Goal: Task Accomplishment & Management: Use online tool/utility

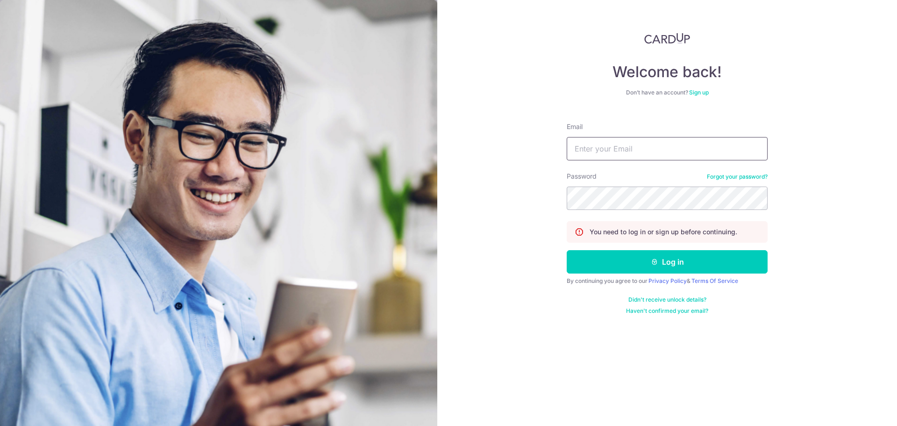
type input "[EMAIL_ADDRESS][DOMAIN_NAME]"
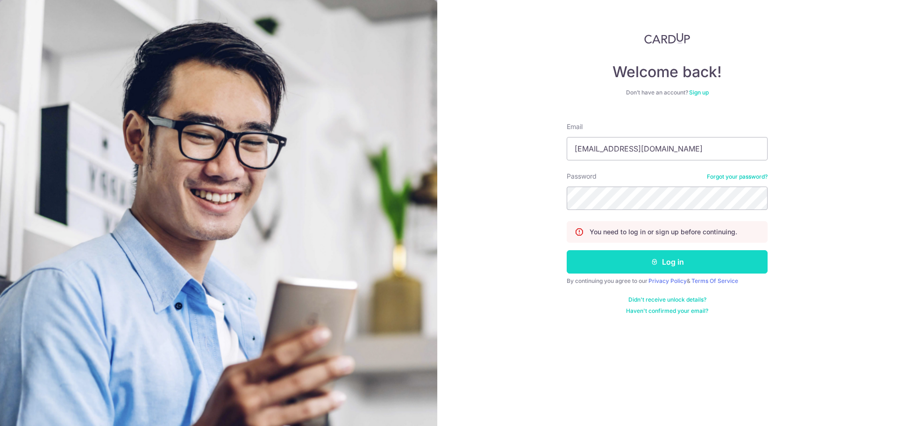
drag, startPoint x: 0, startPoint y: 0, endPoint x: 666, endPoint y: 256, distance: 713.4
click at [651, 257] on button "Log in" at bounding box center [667, 261] width 201 height 23
click at [729, 261] on button "Log in" at bounding box center [667, 261] width 201 height 23
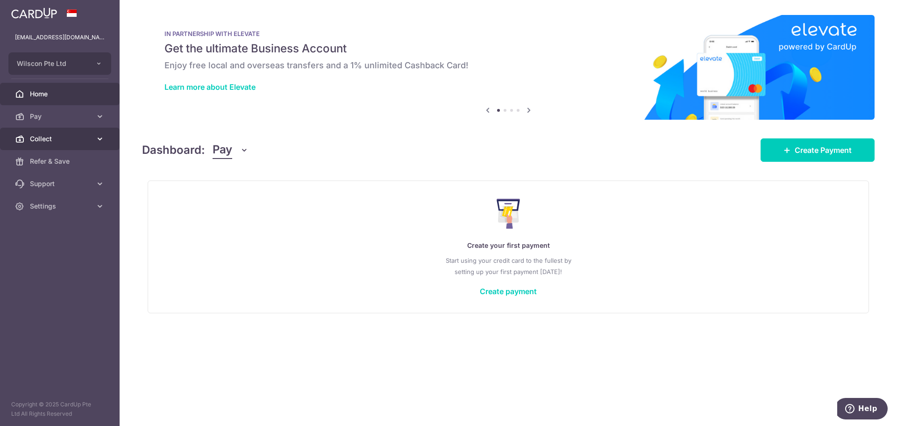
click at [99, 145] on link "Collect" at bounding box center [60, 139] width 120 height 22
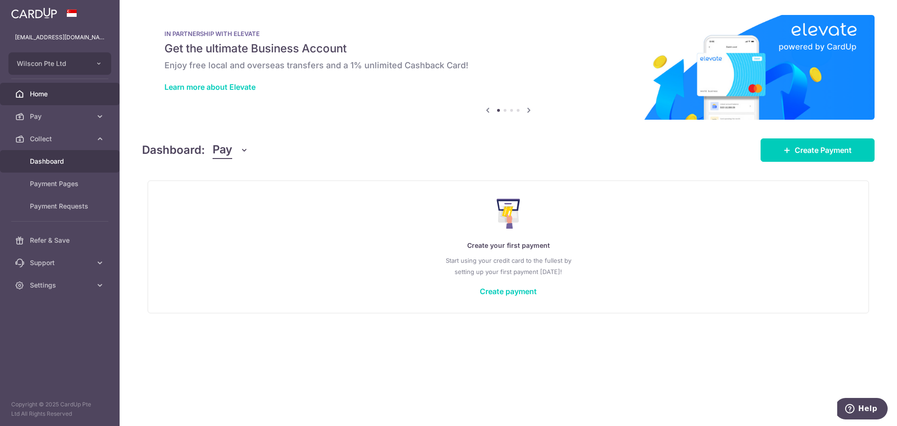
click at [67, 155] on link "Dashboard" at bounding box center [60, 161] width 120 height 22
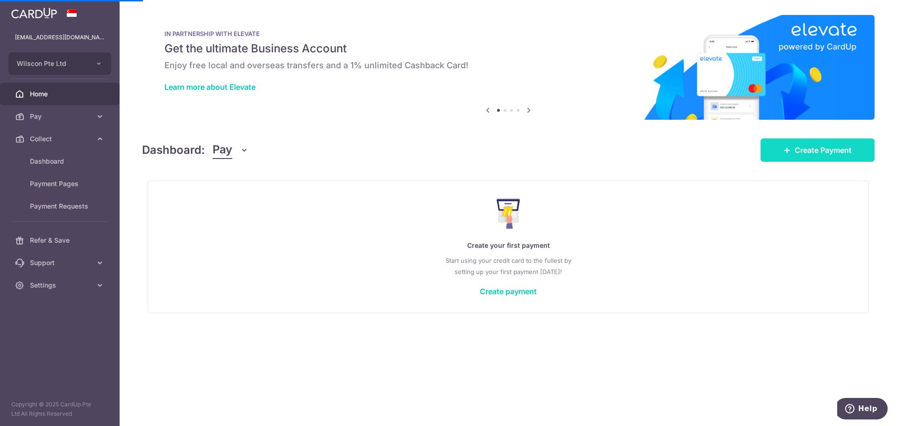
click at [812, 151] on span "Create Payment" at bounding box center [823, 149] width 57 height 11
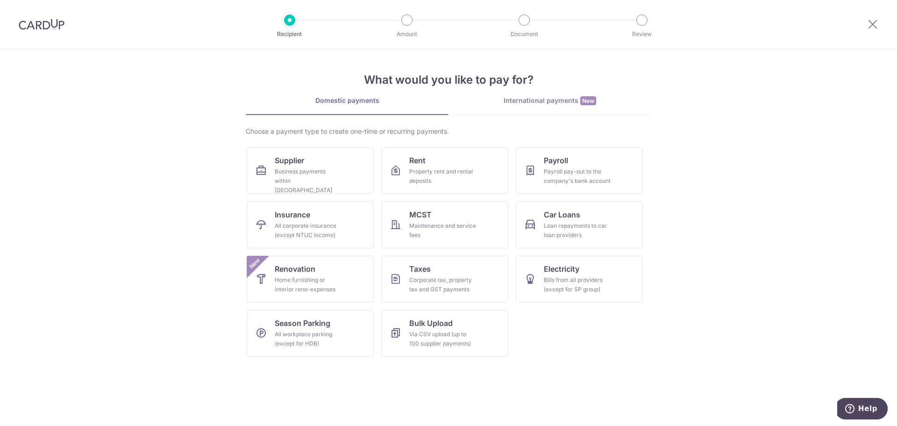
click at [875, 34] on div at bounding box center [872, 24] width 49 height 49
click at [873, 27] on icon at bounding box center [872, 24] width 11 height 12
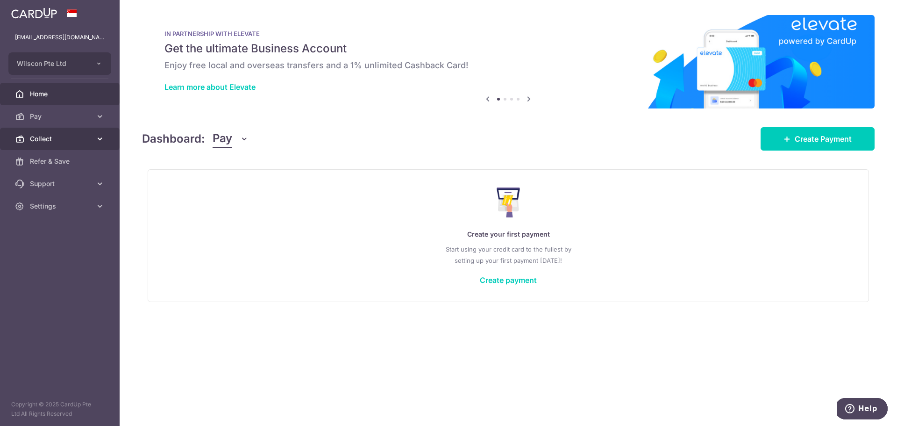
click at [90, 135] on span "Collect" at bounding box center [61, 138] width 62 height 9
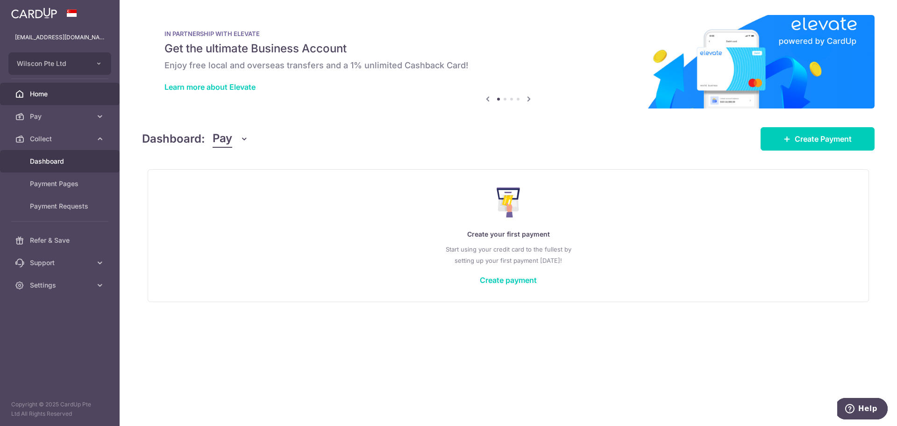
click at [74, 166] on link "Dashboard" at bounding box center [60, 161] width 120 height 22
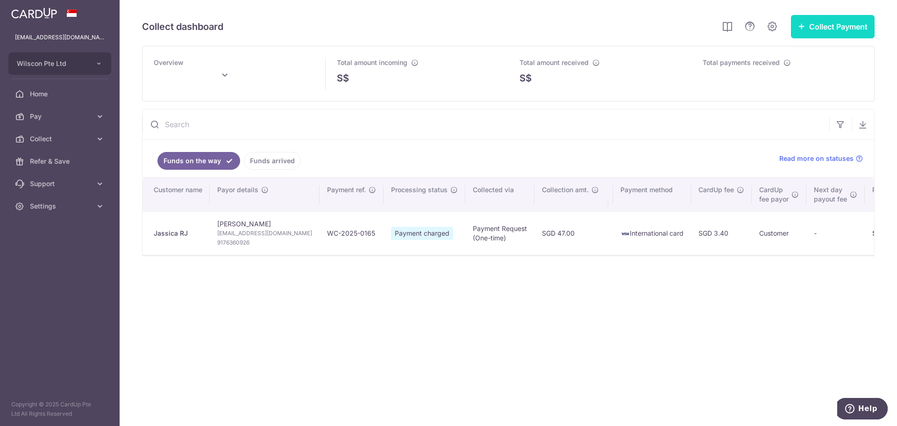
click at [828, 31] on button "Collect Payment" at bounding box center [833, 26] width 84 height 23
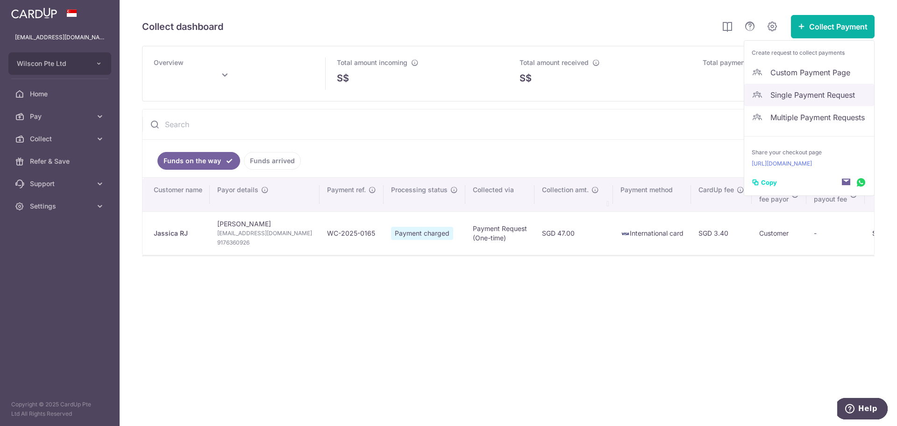
click at [810, 98] on span "Single Payment Request" at bounding box center [818, 94] width 96 height 11
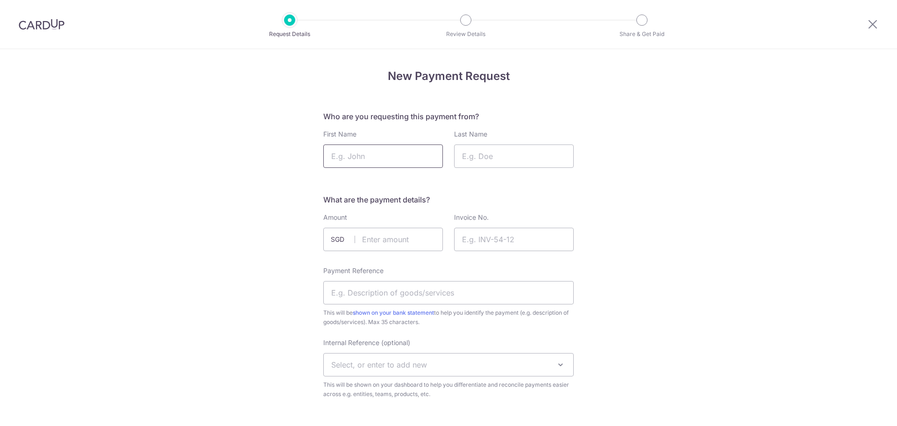
click at [375, 156] on input "First Name" at bounding box center [383, 155] width 120 height 23
type input "Carol"
type input "t"
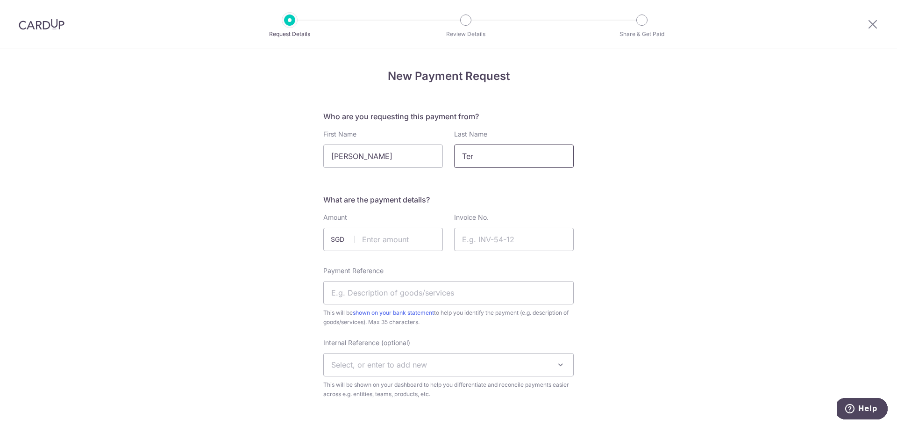
type input "Ter"
click at [469, 233] on input "Invoice No." at bounding box center [514, 238] width 120 height 23
click at [389, 237] on input "text" at bounding box center [383, 238] width 120 height 23
paste input "S$162.41"
type input "162.41"
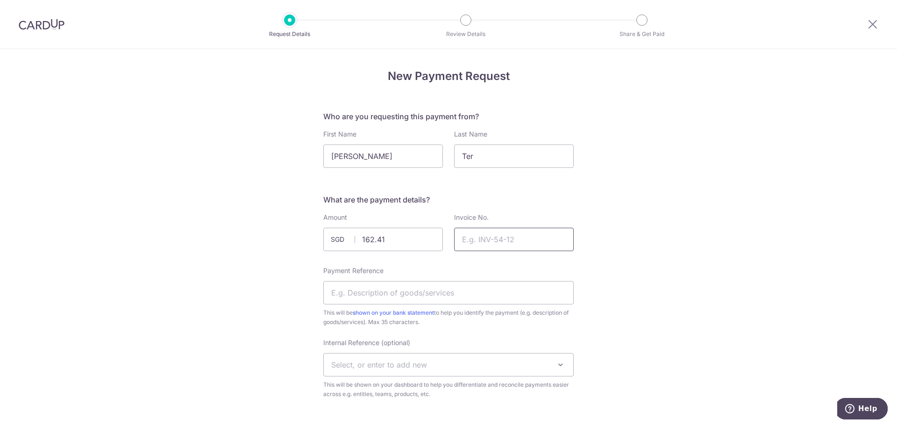
click at [479, 235] on input "Invoice No." at bounding box center [514, 238] width 120 height 23
drag, startPoint x: 398, startPoint y: 241, endPoint x: 412, endPoint y: 241, distance: 14.5
click at [398, 241] on input "162.41" at bounding box center [383, 238] width 120 height 23
click at [525, 240] on input "Invoice No." at bounding box center [514, 238] width 120 height 23
drag, startPoint x: 547, startPoint y: 241, endPoint x: 577, endPoint y: 223, distance: 35.6
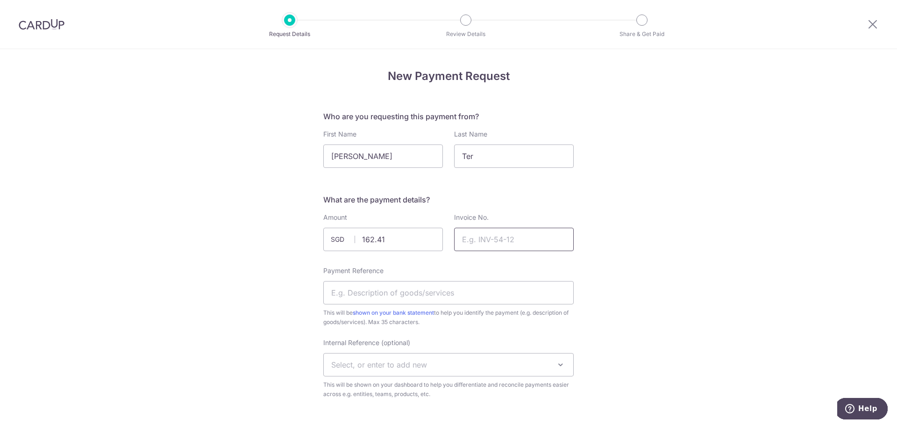
click at [547, 241] on input "Invoice No." at bounding box center [514, 238] width 120 height 23
paste input "NCCS0073"
type input "NCCS0073"
click at [440, 288] on input "Payment Reference" at bounding box center [448, 292] width 250 height 23
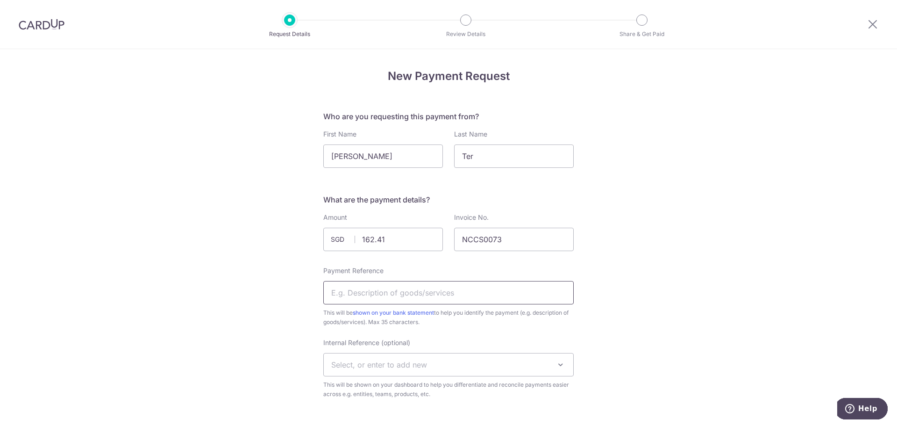
paste input "NCCS0073"
type input "NCCS0073"
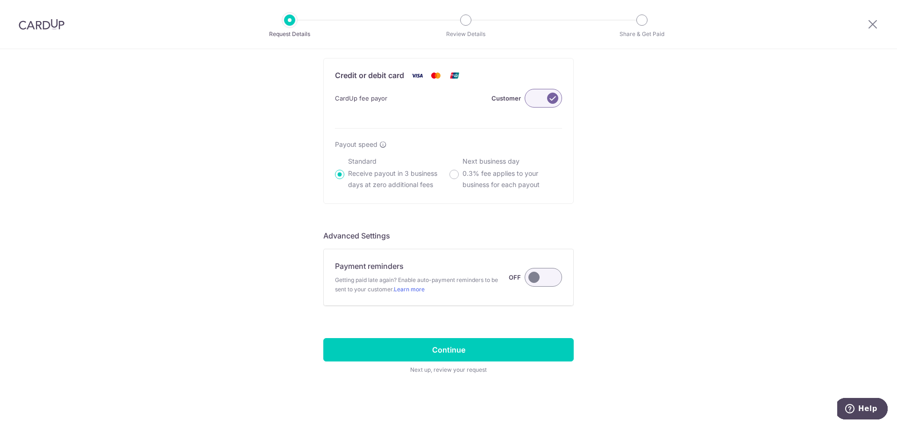
scroll to position [558, 0]
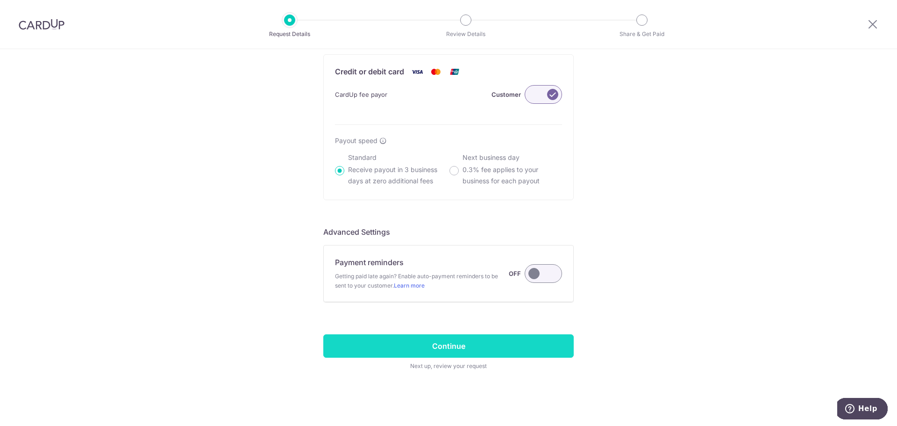
click at [474, 342] on input "Continue" at bounding box center [448, 345] width 250 height 23
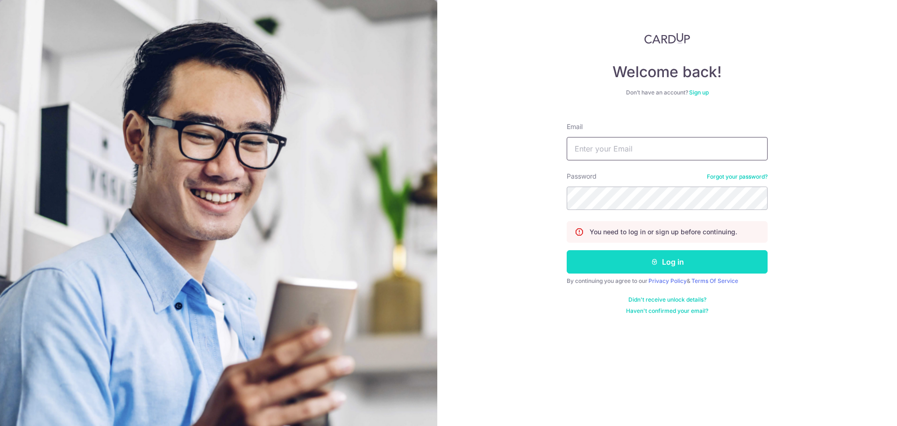
type input "[EMAIL_ADDRESS][DOMAIN_NAME]"
click at [623, 267] on button "Log in" at bounding box center [667, 261] width 201 height 23
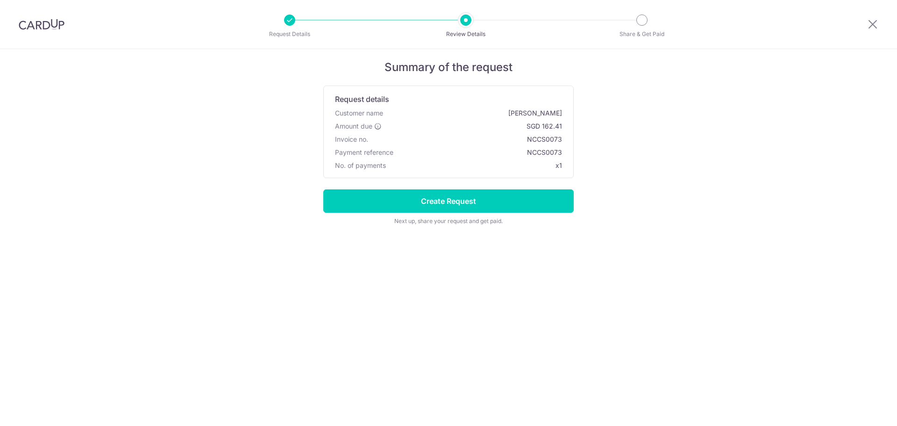
click at [524, 195] on input "Create Request" at bounding box center [448, 200] width 250 height 23
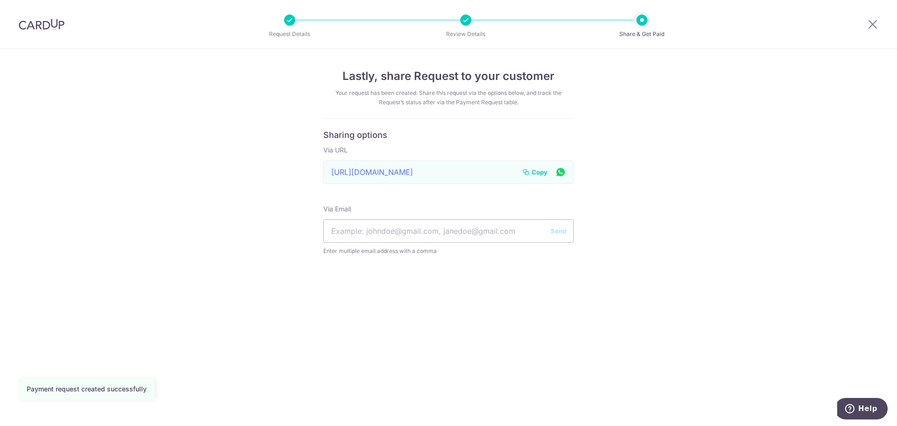
click at [540, 173] on span "Copy" at bounding box center [540, 171] width 16 height 9
click at [535, 170] on span "Copy" at bounding box center [540, 171] width 16 height 9
